Goal: Contribute content: Add original content to the website for others to see

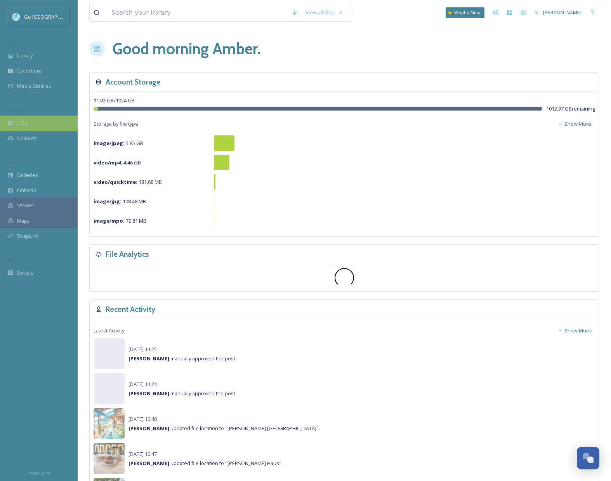
click at [30, 123] on div "UGC" at bounding box center [39, 123] width 78 height 15
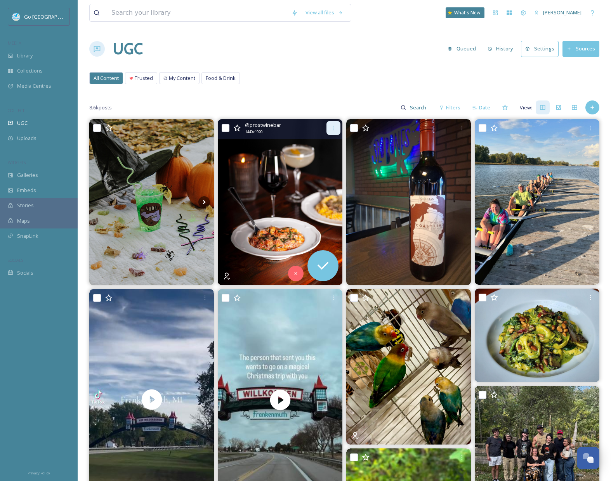
click at [335, 130] on icon at bounding box center [333, 128] width 6 height 6
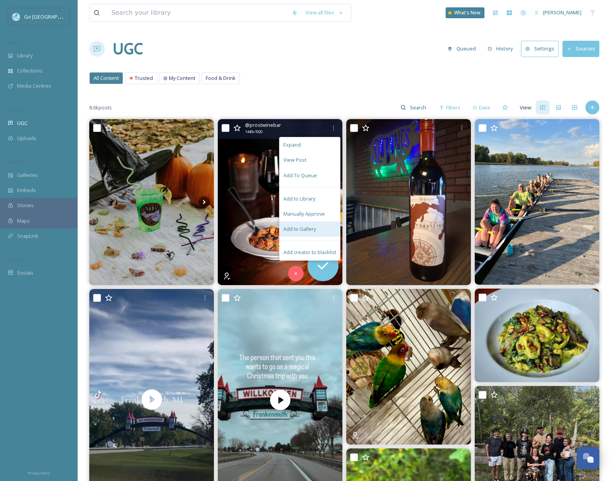
click at [313, 227] on span "Add to Gallery" at bounding box center [299, 229] width 33 height 7
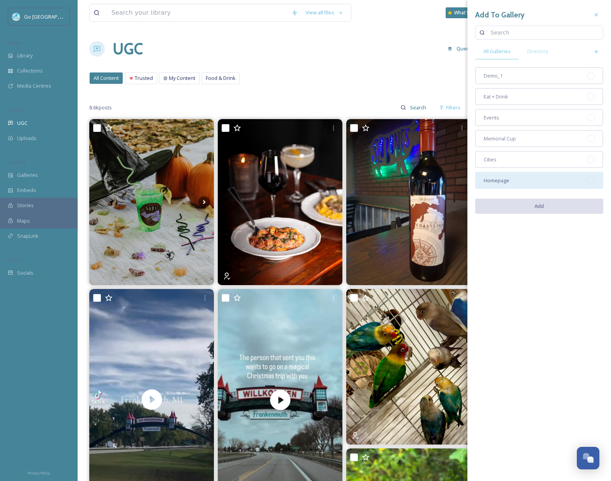
click at [514, 183] on div "Homepage" at bounding box center [539, 180] width 128 height 17
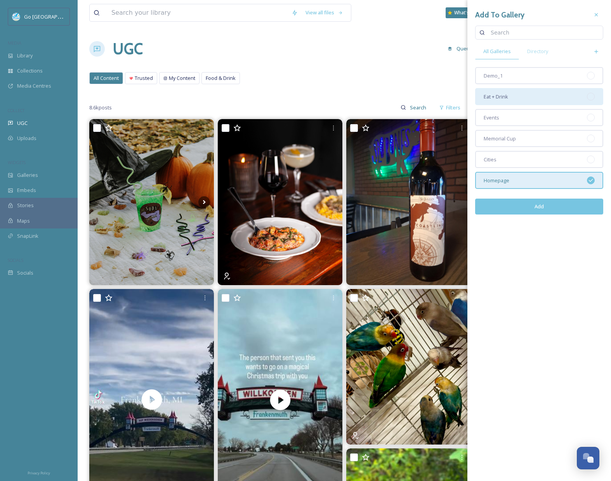
click at [507, 93] on span "Eat + Drink" at bounding box center [496, 96] width 24 height 7
click at [551, 205] on button "Add" at bounding box center [539, 207] width 128 height 16
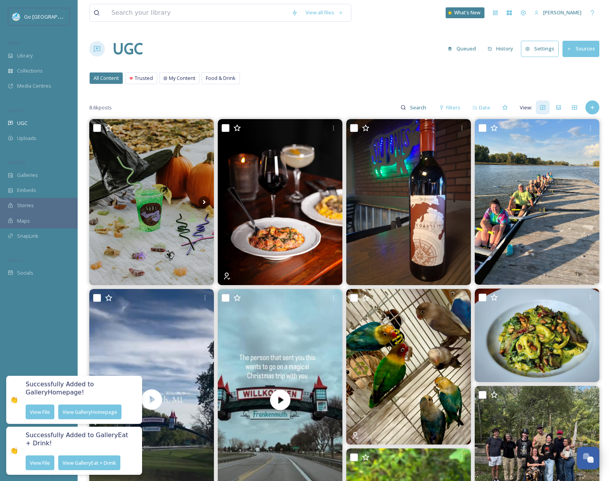
click at [352, 91] on div "View all files What's New [PERSON_NAME] UGC Queued History Settings Sources All…" at bounding box center [344, 478] width 533 height 957
click at [460, 126] on icon at bounding box center [462, 128] width 6 height 6
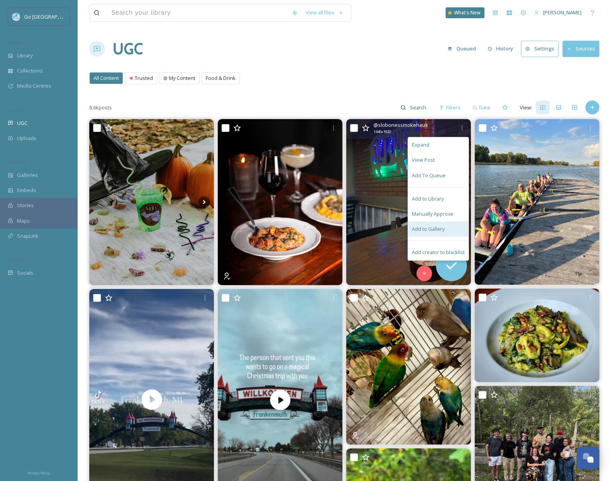
click at [441, 224] on div "Add to Gallery" at bounding box center [438, 229] width 61 height 15
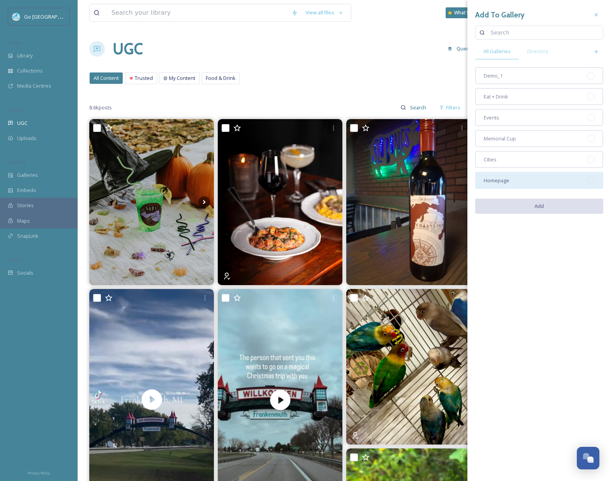
click at [525, 184] on div "Homepage" at bounding box center [539, 180] width 128 height 17
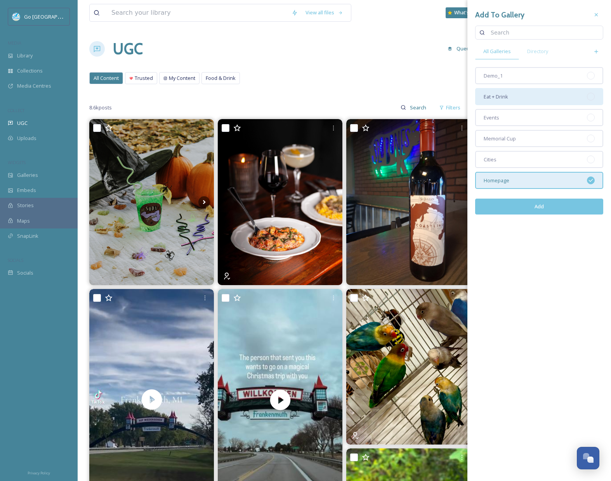
click at [528, 102] on div "Eat + Drink" at bounding box center [539, 96] width 128 height 17
click at [555, 212] on button "Add" at bounding box center [539, 207] width 128 height 16
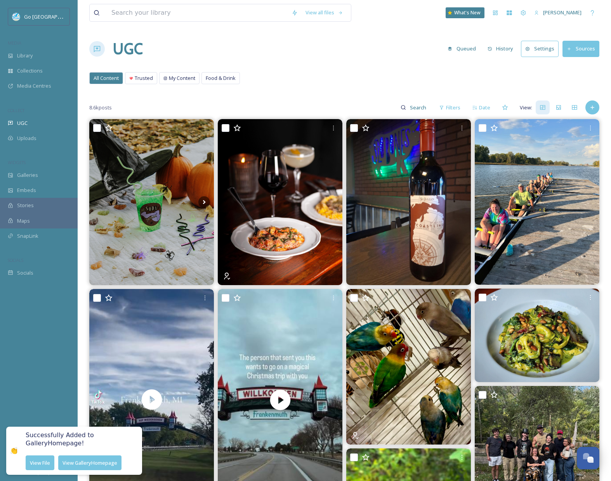
click at [359, 84] on div "All Content Trusted My Content Food & Drink All Content Trusted My Content Food…" at bounding box center [344, 80] width 510 height 16
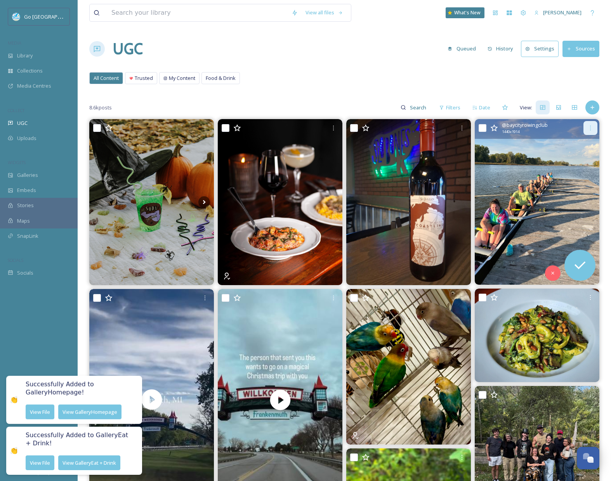
click at [590, 131] on div at bounding box center [591, 128] width 14 height 14
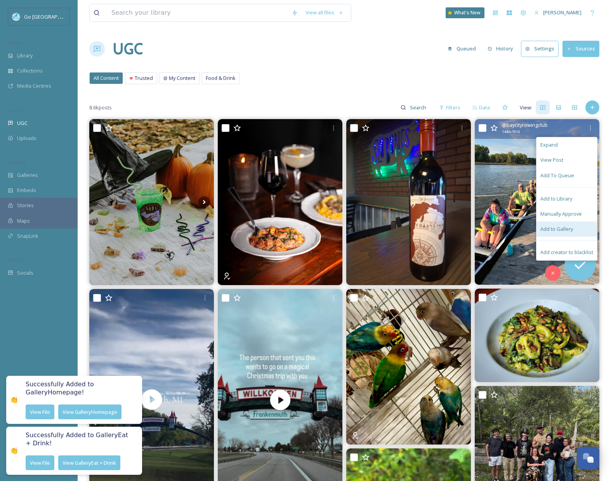
click at [575, 227] on div "Add to Gallery" at bounding box center [567, 229] width 61 height 15
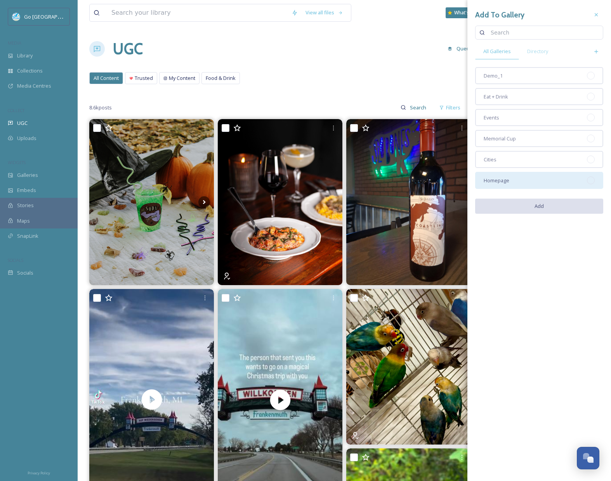
click at [516, 179] on div "Homepage" at bounding box center [539, 180] width 128 height 17
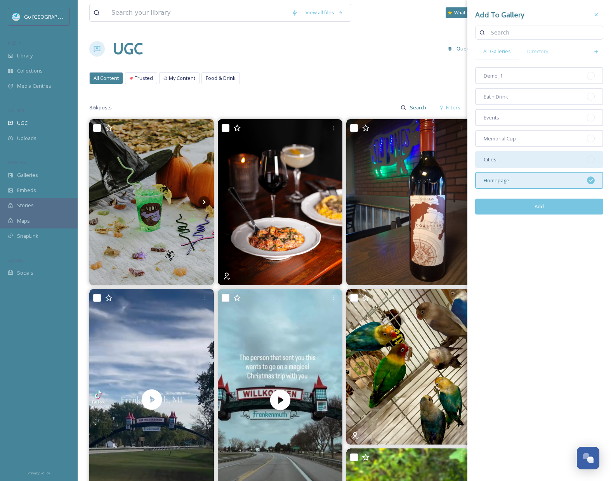
click at [502, 160] on div "Cities" at bounding box center [539, 159] width 128 height 17
click at [543, 207] on button "Add" at bounding box center [539, 207] width 128 height 16
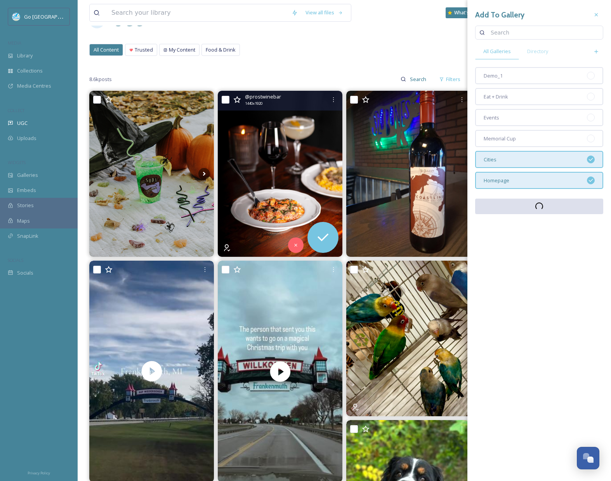
scroll to position [69, 0]
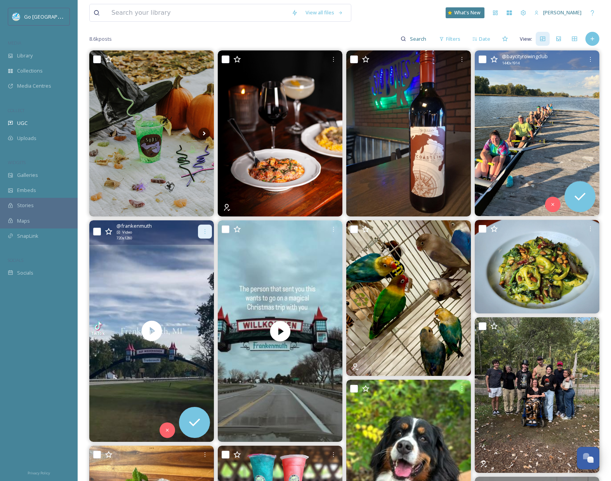
click at [210, 235] on div at bounding box center [205, 232] width 14 height 14
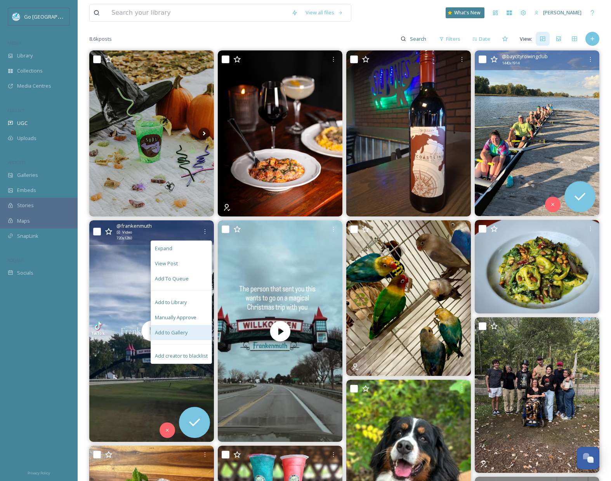
click at [188, 330] on div "Add to Gallery" at bounding box center [181, 332] width 61 height 15
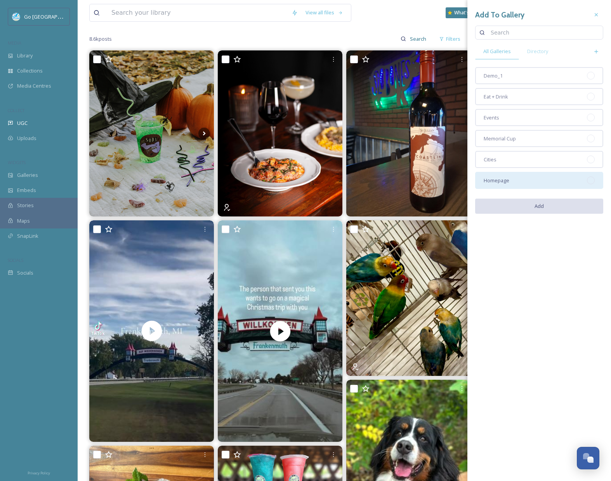
click at [518, 183] on div "Homepage" at bounding box center [539, 180] width 128 height 17
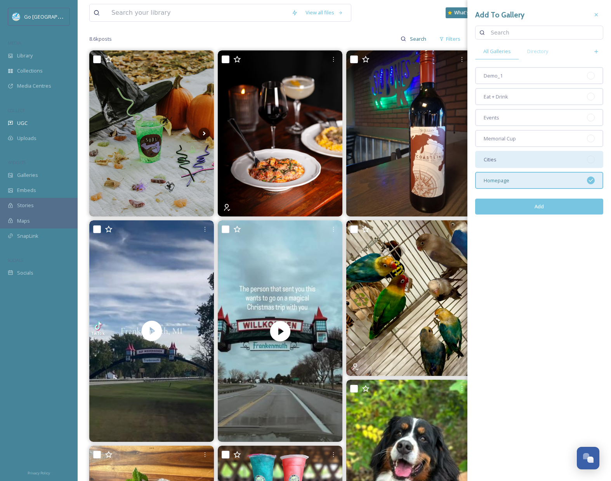
click at [516, 163] on div "Cities" at bounding box center [539, 159] width 128 height 17
click at [538, 207] on button "Add" at bounding box center [539, 207] width 128 height 16
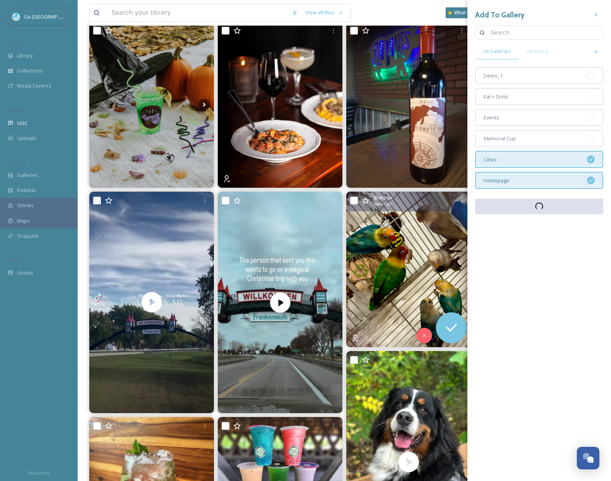
scroll to position [207, 0]
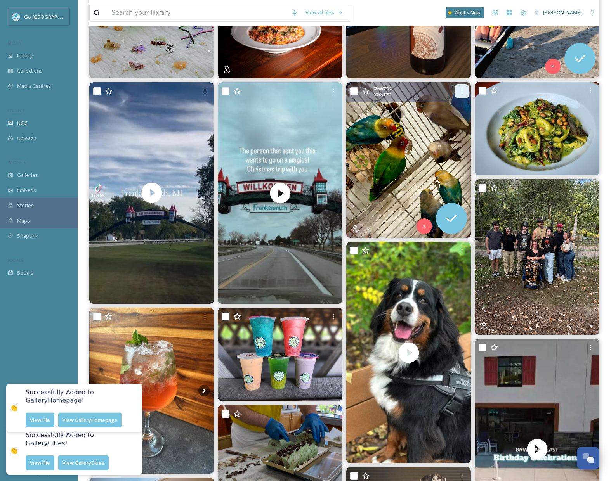
click at [459, 89] on div at bounding box center [462, 91] width 14 height 14
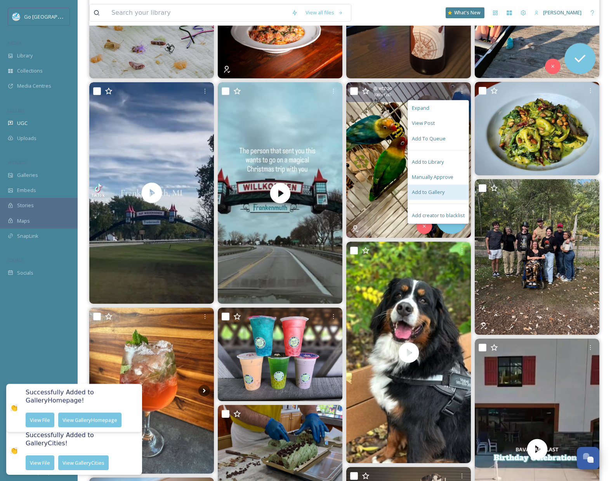
click at [445, 195] on div "Add to Gallery" at bounding box center [438, 192] width 61 height 15
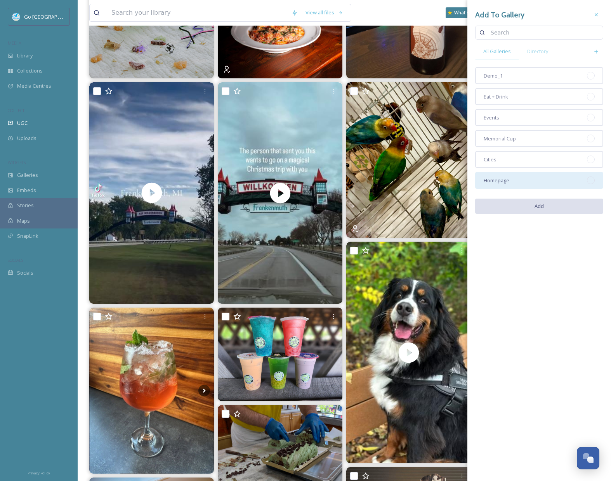
click at [524, 175] on div "Homepage" at bounding box center [539, 180] width 128 height 17
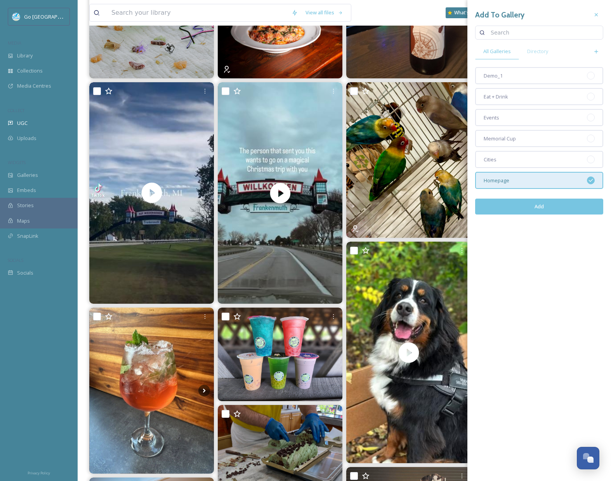
click at [549, 202] on button "Add" at bounding box center [539, 207] width 128 height 16
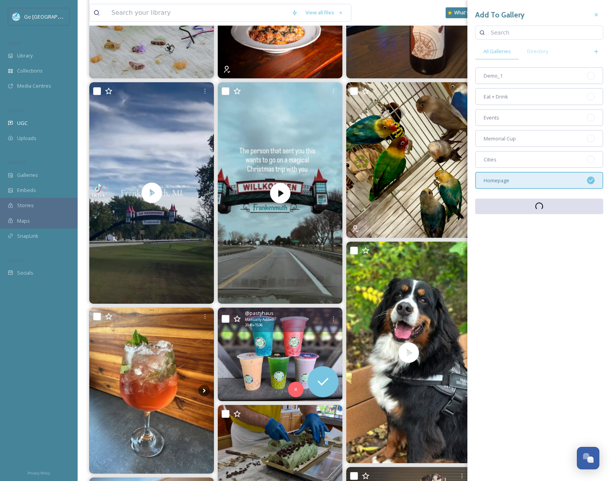
scroll to position [327, 0]
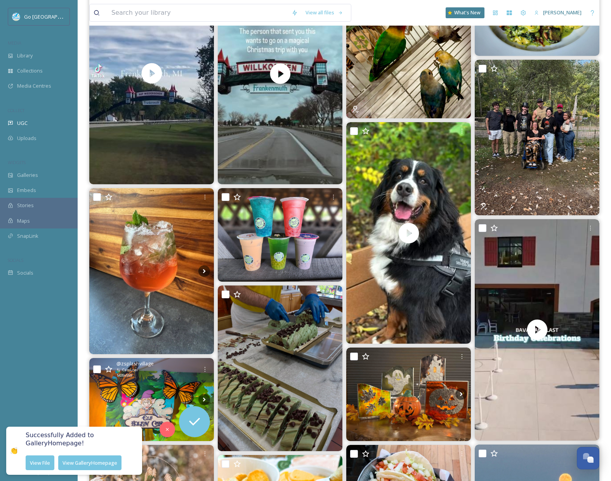
click at [203, 360] on div "@ zsplashvillage Carousel 1439 x 959" at bounding box center [151, 370] width 125 height 24
click at [205, 368] on icon at bounding box center [205, 370] width 6 height 6
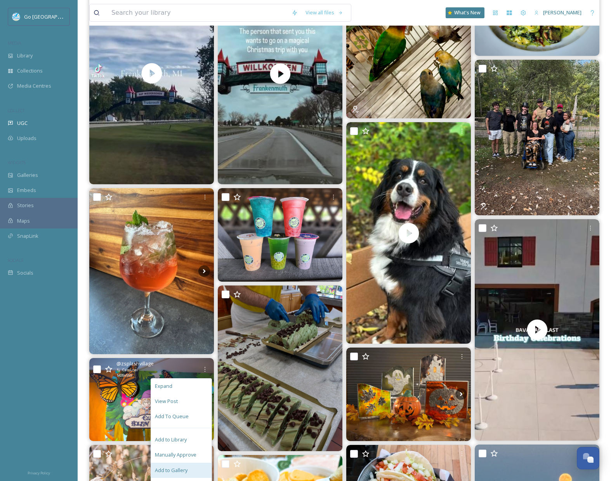
click at [192, 469] on div "Add to Gallery" at bounding box center [181, 470] width 61 height 15
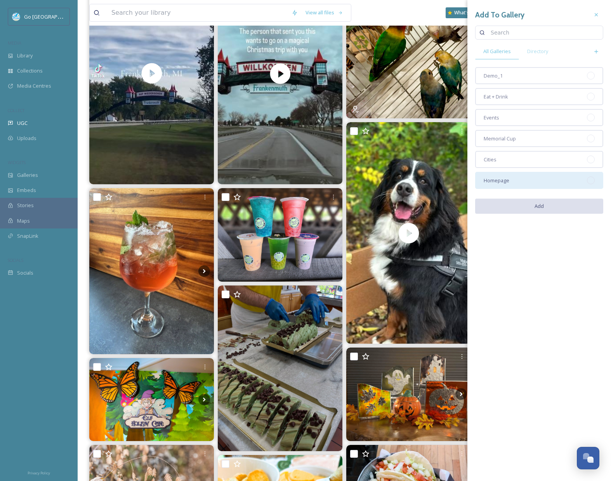
click at [525, 180] on div "Homepage" at bounding box center [539, 180] width 128 height 17
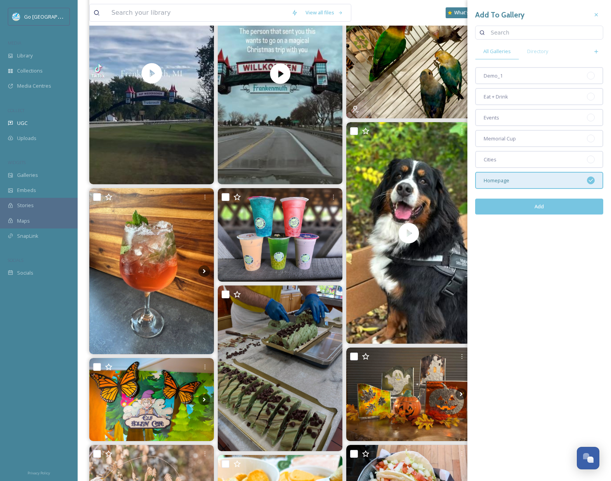
click at [547, 211] on button "Add" at bounding box center [539, 207] width 128 height 16
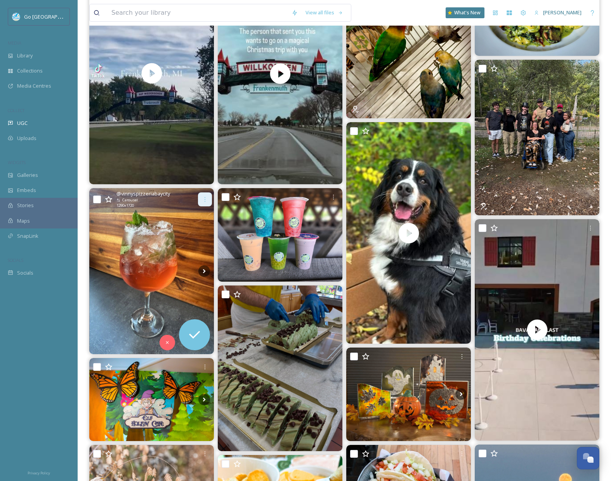
click at [209, 196] on div at bounding box center [205, 200] width 14 height 14
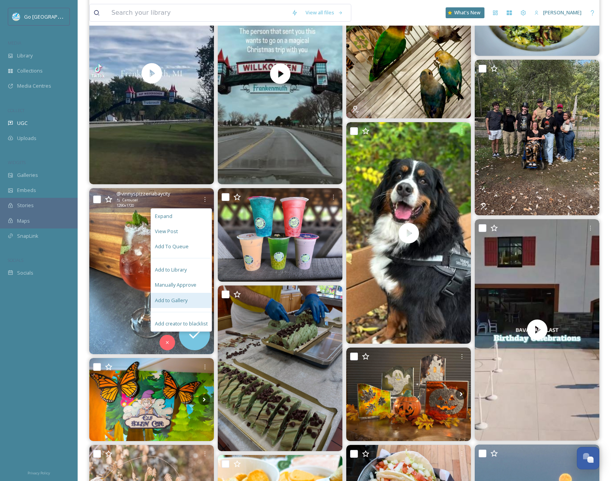
click at [187, 298] on span "Add to Gallery" at bounding box center [171, 300] width 33 height 7
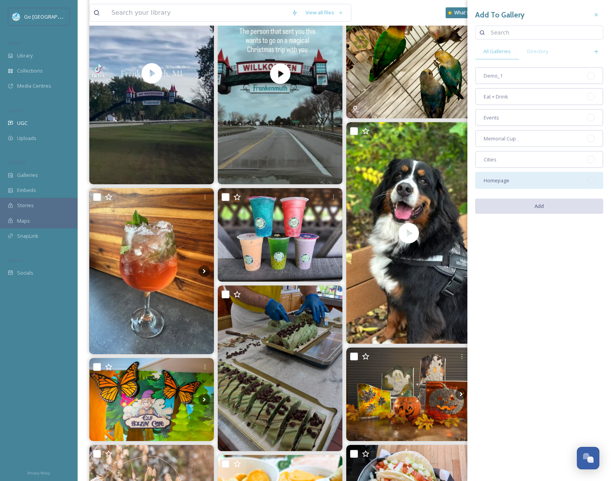
click at [500, 176] on div "Homepage" at bounding box center [539, 180] width 128 height 17
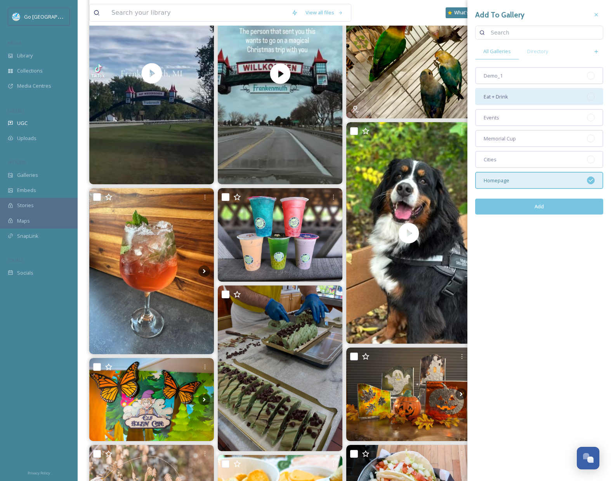
click at [516, 99] on div "Eat + Drink" at bounding box center [539, 96] width 128 height 17
click at [535, 205] on button "Add" at bounding box center [539, 207] width 128 height 16
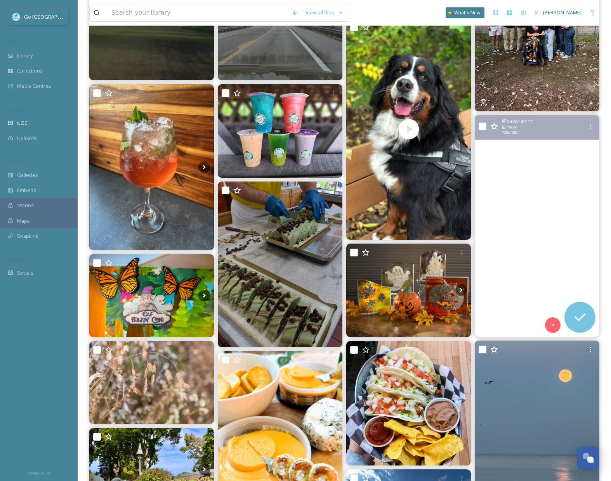
scroll to position [428, 0]
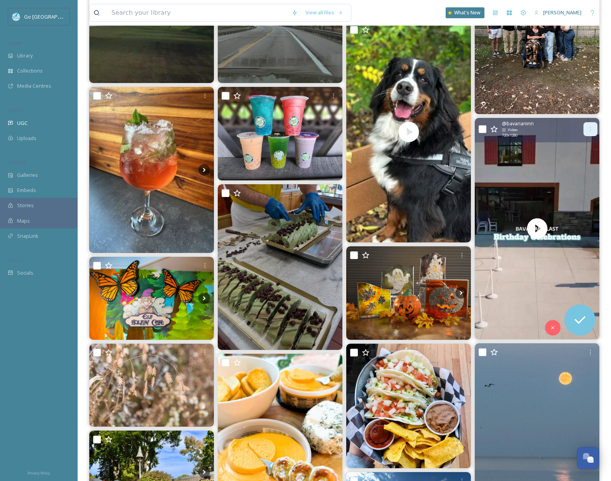
click at [590, 122] on div at bounding box center [591, 129] width 14 height 14
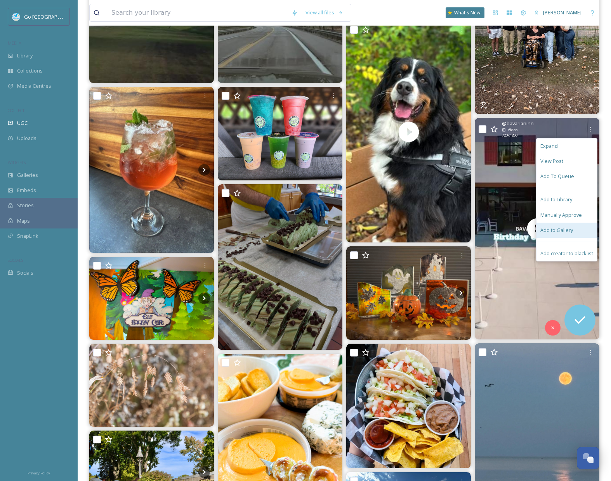
click at [568, 227] on span "Add to Gallery" at bounding box center [556, 230] width 33 height 7
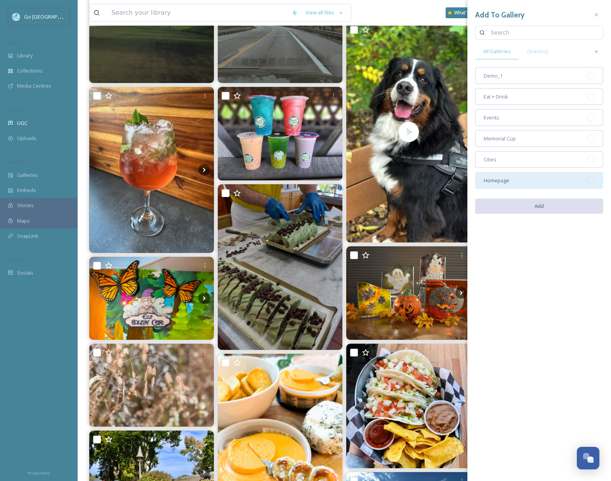
click at [523, 181] on div "Homepage" at bounding box center [539, 180] width 128 height 17
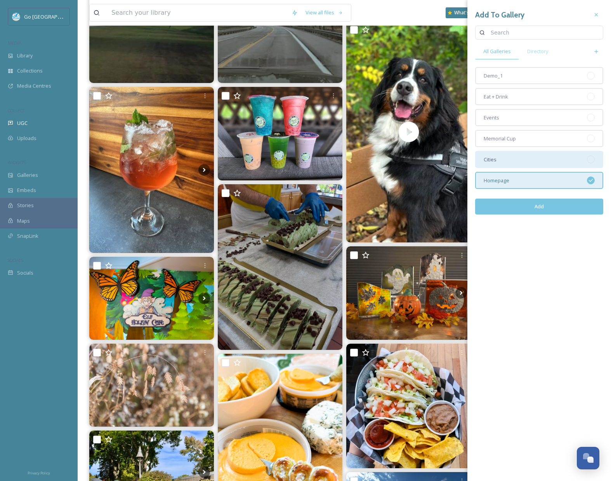
click at [515, 167] on div "Cities" at bounding box center [539, 159] width 128 height 17
click at [544, 212] on button "Add" at bounding box center [539, 207] width 128 height 16
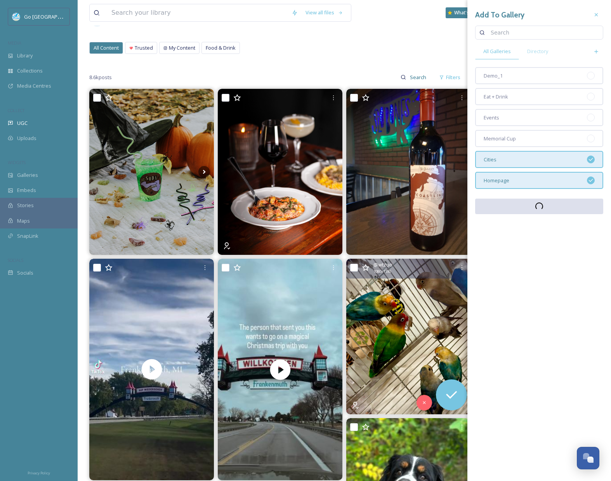
scroll to position [0, 0]
